Goal: Find specific page/section: Find specific page/section

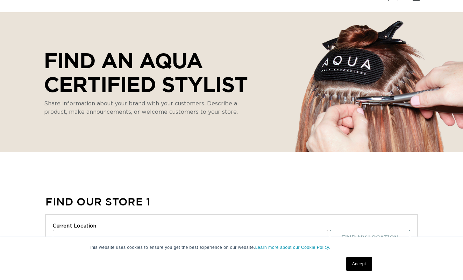
scroll to position [62, 0]
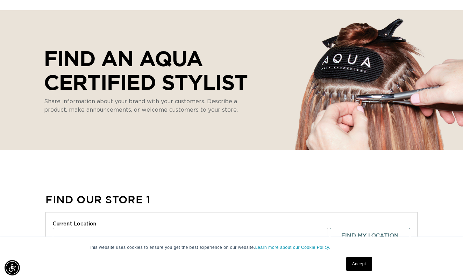
select select "m"
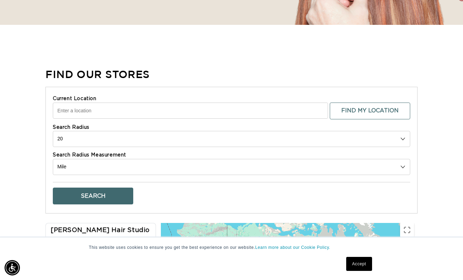
scroll to position [0, 413]
click at [150, 106] on input "Current Location" at bounding box center [190, 110] width 275 height 16
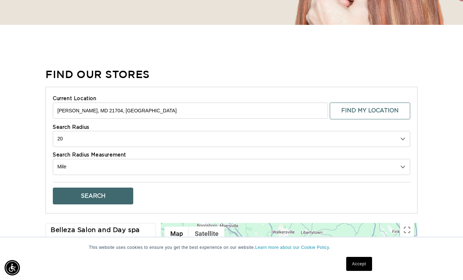
scroll to position [0, 0]
click at [105, 195] on button "Search" at bounding box center [93, 195] width 80 height 17
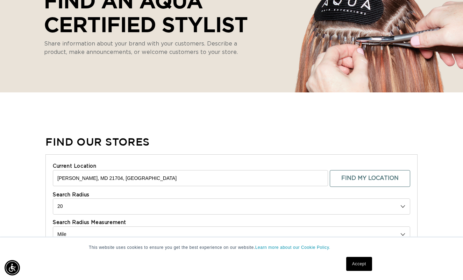
drag, startPoint x: 132, startPoint y: 182, endPoint x: 32, endPoint y: 176, distance: 99.9
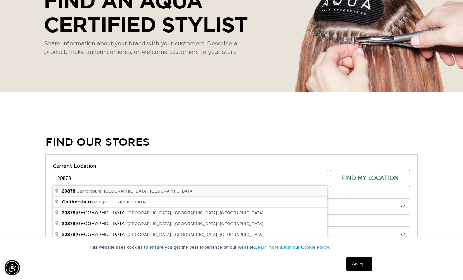
scroll to position [0, 413]
type input "[GEOGRAPHIC_DATA], [GEOGRAPHIC_DATA], [GEOGRAPHIC_DATA]"
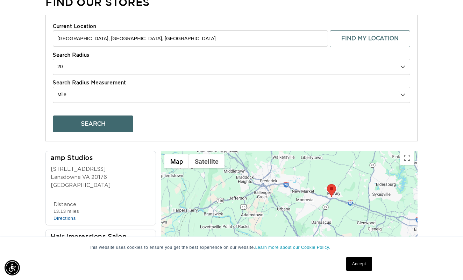
scroll to position [264, 0]
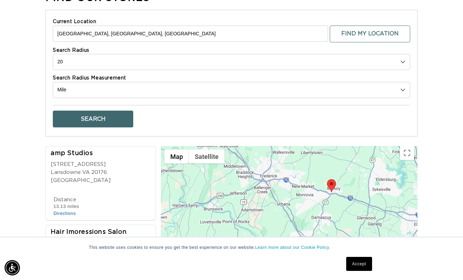
click at [103, 119] on button "Search" at bounding box center [93, 119] width 80 height 17
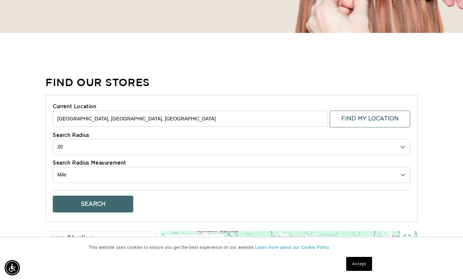
scroll to position [0, 0]
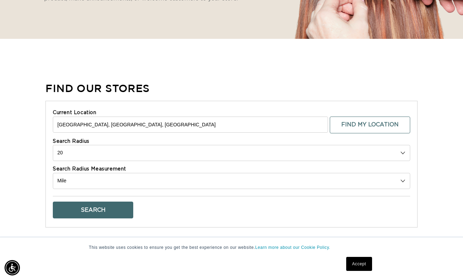
drag, startPoint x: 169, startPoint y: 124, endPoint x: 36, endPoint y: 119, distance: 132.7
click at [36, 119] on div "Find Our Stores Current Location [GEOGRAPHIC_DATA], [GEOGRAPHIC_DATA], [GEOGRAP…" at bounding box center [231, 256] width 463 height 351
click at [85, 212] on button "Search" at bounding box center [93, 209] width 80 height 17
click at [91, 207] on button "Search" at bounding box center [93, 209] width 80 height 17
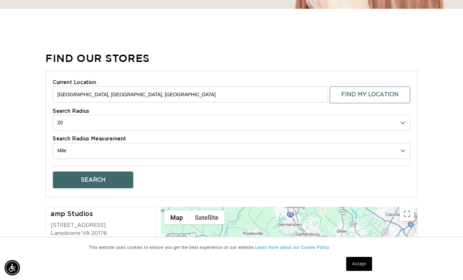
drag, startPoint x: 169, startPoint y: 100, endPoint x: 16, endPoint y: 89, distance: 153.6
click at [16, 89] on div "Find Our Stores Current Location [GEOGRAPHIC_DATA], [GEOGRAPHIC_DATA], [GEOGRAP…" at bounding box center [231, 226] width 463 height 351
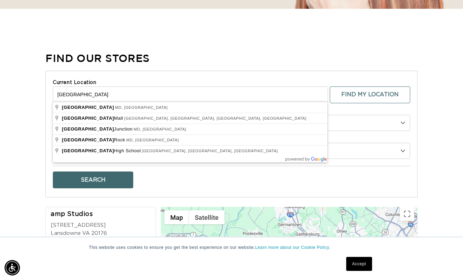
type input "[GEOGRAPHIC_DATA], [GEOGRAPHIC_DATA], [GEOGRAPHIC_DATA]"
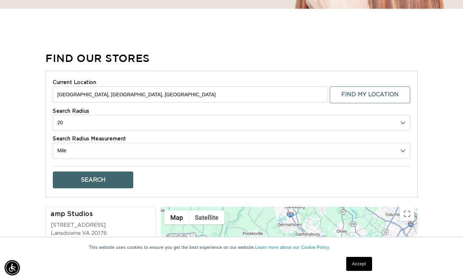
drag, startPoint x: 16, startPoint y: 89, endPoint x: 81, endPoint y: 108, distance: 68.2
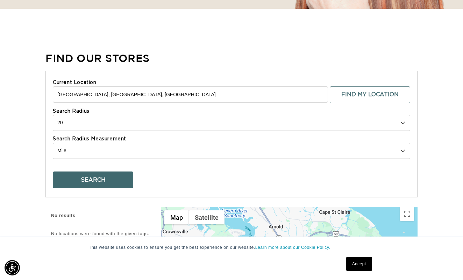
click at [101, 179] on button "Search" at bounding box center [93, 179] width 80 height 17
